Goal: Information Seeking & Learning: Learn about a topic

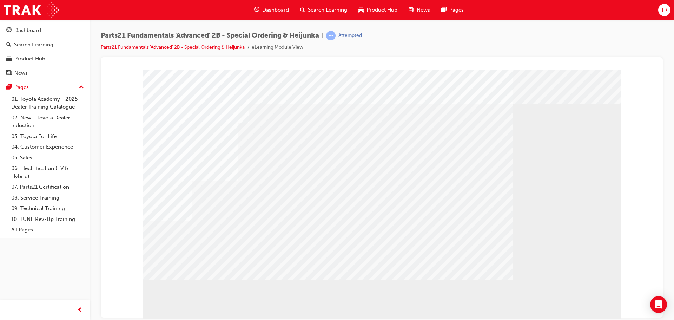
scroll to position [20, 0]
drag, startPoint x: 192, startPoint y: 249, endPoint x: 199, endPoint y: 242, distance: 9.2
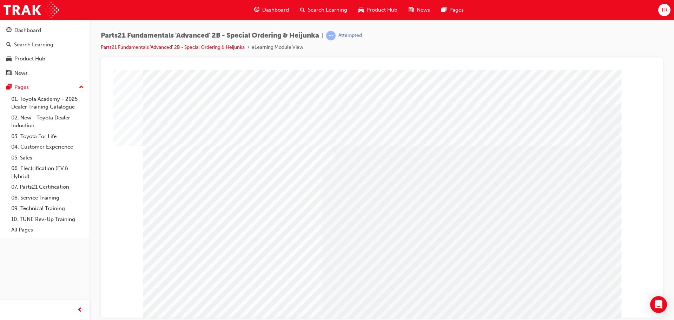
click at [204, 210] on div "" at bounding box center [381, 196] width 477 height 253
